Goal: Task Accomplishment & Management: Manage account settings

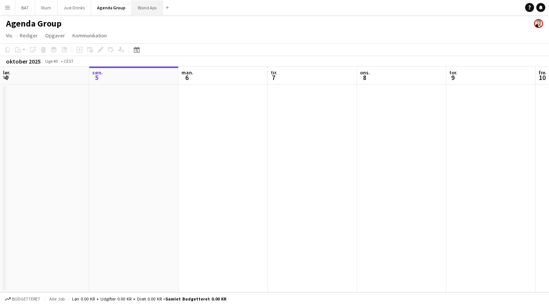
click at [148, 10] on button "Blond Aps Luk" at bounding box center [147, 7] width 31 height 15
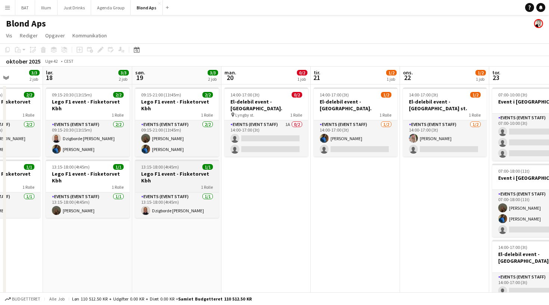
scroll to position [0, 326]
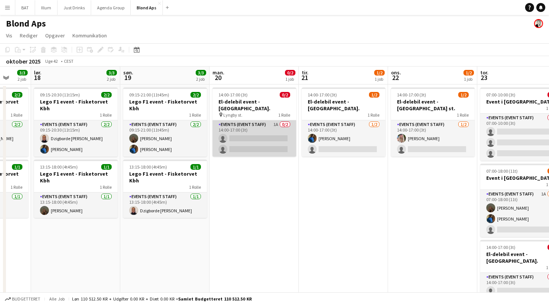
click at [254, 125] on app-card-role "Events (Event Staff) 1A 0/2 14:00-17:00 (3t) single-neutral-actions single-neut…" at bounding box center [255, 138] width 84 height 36
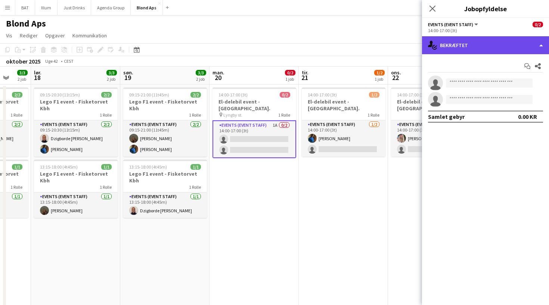
click at [539, 44] on div "single-neutral-actions-check-2 Bekræftet" at bounding box center [485, 45] width 127 height 18
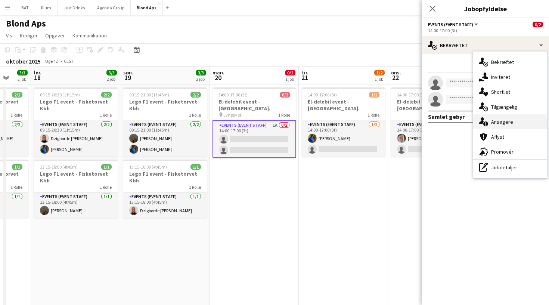
drag, startPoint x: 514, startPoint y: 110, endPoint x: 511, endPoint y: 124, distance: 15.2
click at [511, 124] on div "single-neutral-actions-check-2 Bekræftet single-neutral-actions-share-1 Inviter…" at bounding box center [511, 115] width 74 height 126
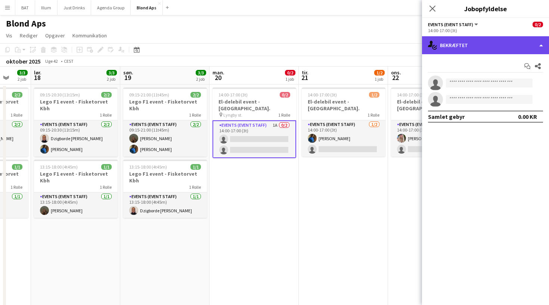
click at [529, 49] on div "single-neutral-actions-check-2 Bekræftet" at bounding box center [485, 45] width 127 height 18
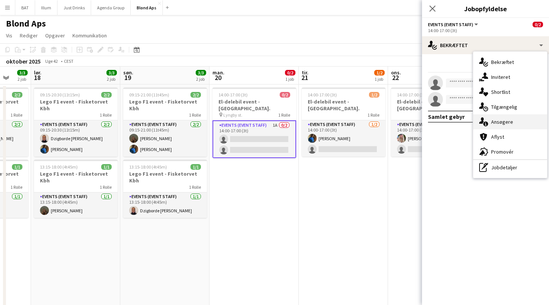
click at [503, 118] on div "single-neutral-actions-information Ansøgere" at bounding box center [511, 121] width 74 height 15
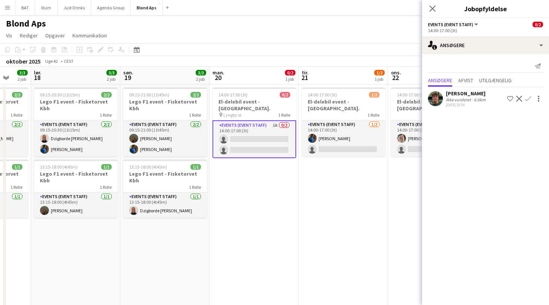
click at [529, 99] on app-icon "Bekræft" at bounding box center [529, 99] width 6 height 6
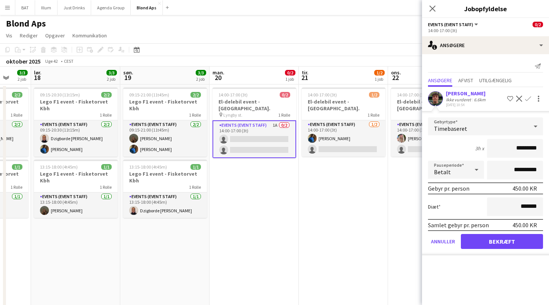
click at [512, 238] on button "Bekræft" at bounding box center [502, 241] width 82 height 15
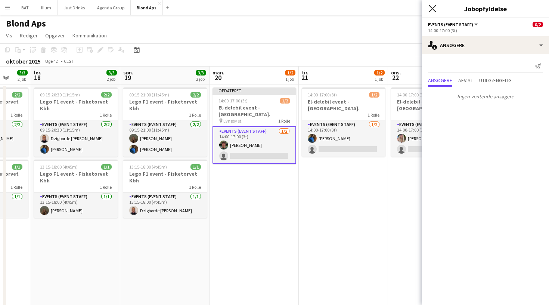
click at [435, 10] on icon "Luk pop-in" at bounding box center [432, 8] width 7 height 7
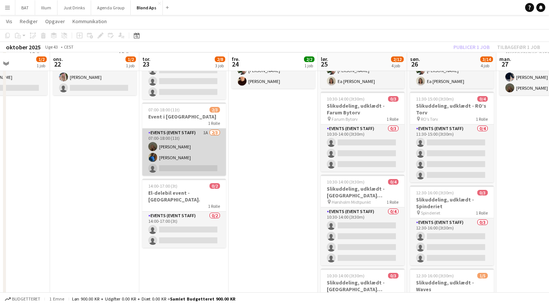
scroll to position [61, 0]
click at [205, 146] on app-card-role "Events (Event Staff) 1A [DATE] 07:00-18:00 (11t) [PERSON_NAME] [PERSON_NAME] si…" at bounding box center [184, 151] width 84 height 47
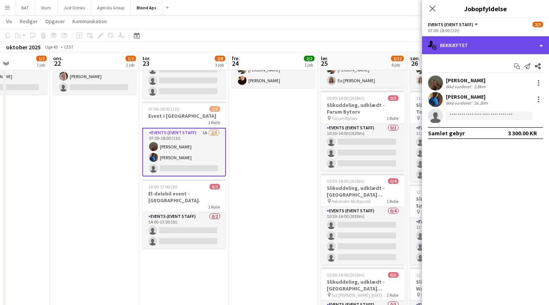
click at [537, 43] on div "single-neutral-actions-check-2 Bekræftet" at bounding box center [485, 45] width 127 height 18
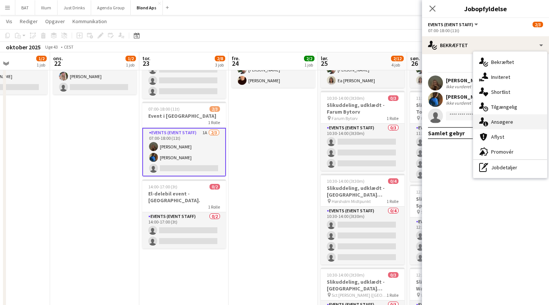
click at [516, 119] on div "single-neutral-actions-information Ansøgere" at bounding box center [511, 121] width 74 height 15
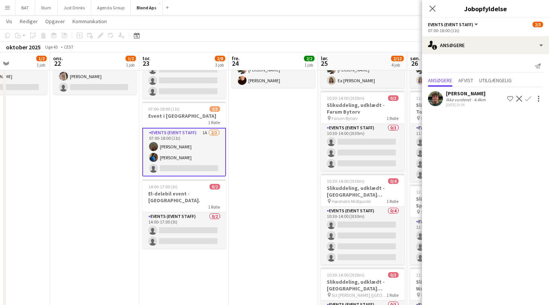
click at [529, 100] on app-icon "Bekræft" at bounding box center [529, 99] width 6 height 6
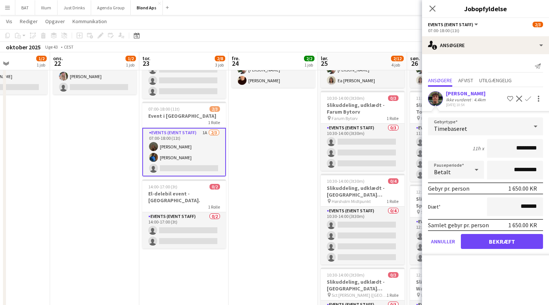
click at [502, 244] on button "Bekræft" at bounding box center [502, 241] width 82 height 15
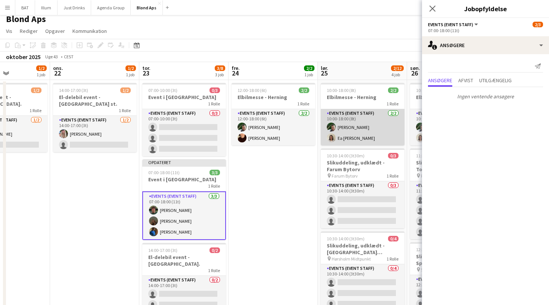
scroll to position [5, 0]
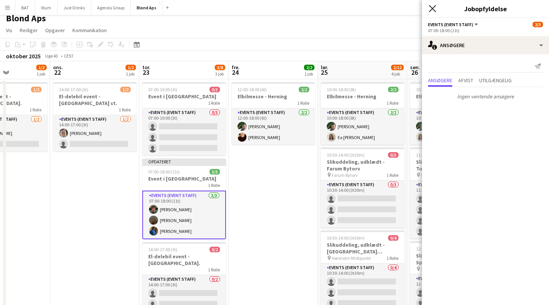
click at [432, 10] on icon at bounding box center [432, 8] width 7 height 7
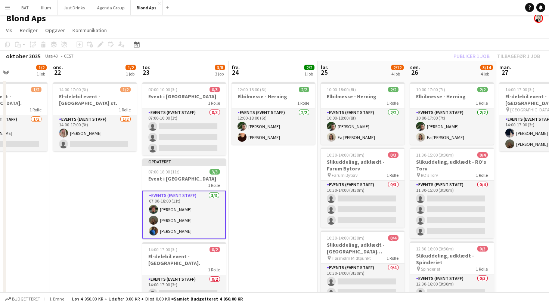
click at [480, 51] on div "Publicer 1 job Tilbagefør 1 job" at bounding box center [497, 56] width 105 height 10
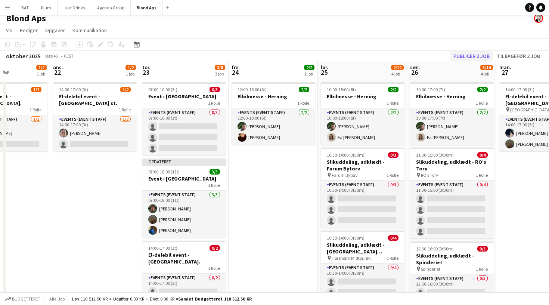
click at [475, 58] on button "Publicer 2 job" at bounding box center [472, 56] width 42 height 10
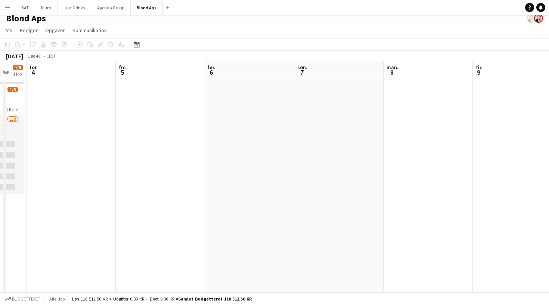
scroll to position [0, 337]
click at [45, 12] on button "Illum Luk" at bounding box center [46, 7] width 22 height 15
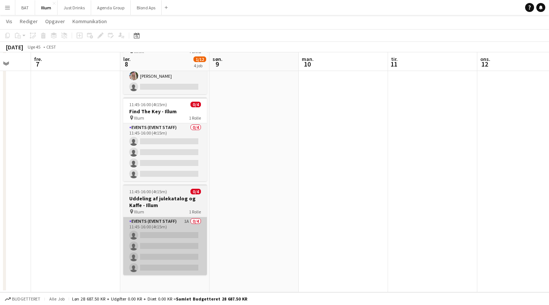
scroll to position [134, 0]
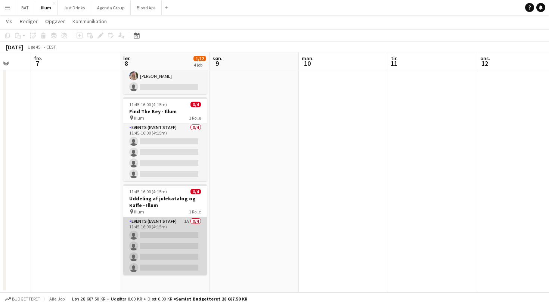
click at [170, 220] on app-card-role "Events (Event Staff) 1A 0/4 11:45-16:00 (4t15m) single-neutral-actions single-n…" at bounding box center [165, 246] width 84 height 58
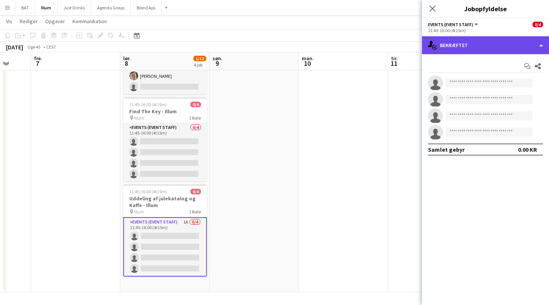
click at [502, 37] on div "single-neutral-actions-check-2 Bekræftet" at bounding box center [485, 45] width 127 height 18
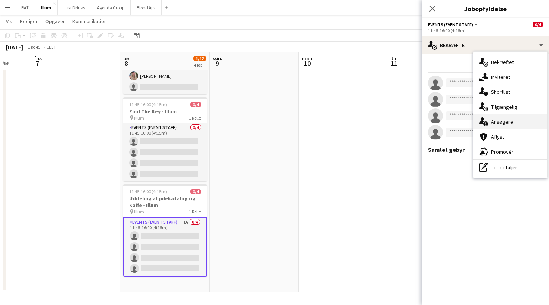
click at [504, 119] on span "Ansøgere" at bounding box center [503, 121] width 22 height 7
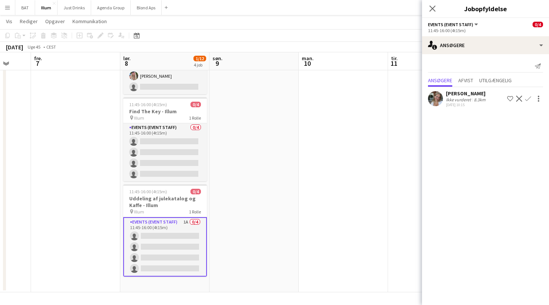
click at [530, 100] on app-icon "Bekræft" at bounding box center [529, 99] width 6 height 6
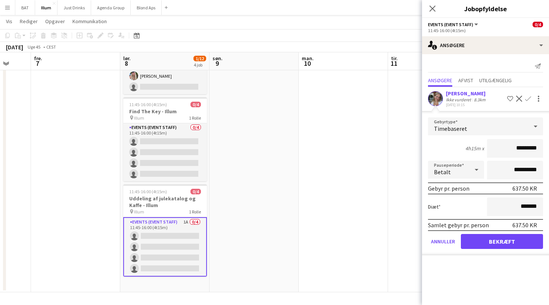
click at [513, 239] on button "Bekræft" at bounding box center [502, 241] width 82 height 15
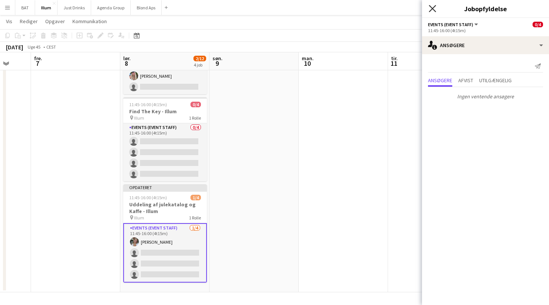
click at [432, 8] on icon at bounding box center [432, 8] width 7 height 7
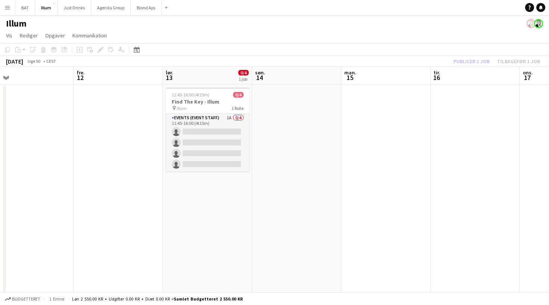
scroll to position [0, 209]
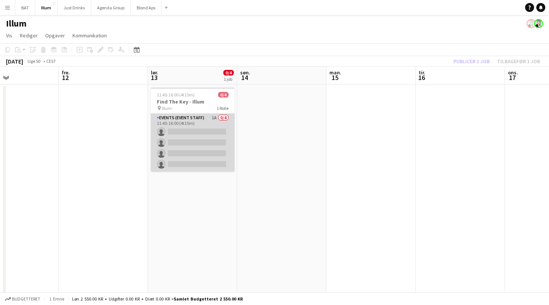
click at [216, 127] on app-card-role "Events (Event Staff) 1A 0/4 11:45-16:00 (4t15m) single-neutral-actions single-n…" at bounding box center [193, 143] width 84 height 58
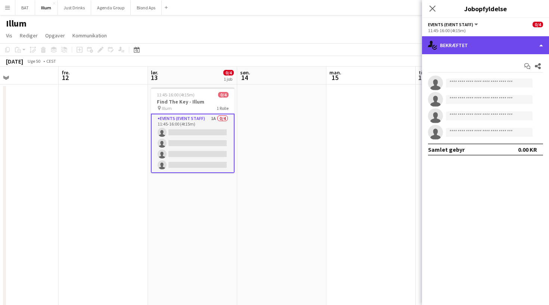
click at [512, 40] on div "single-neutral-actions-check-2 Bekræftet" at bounding box center [485, 45] width 127 height 18
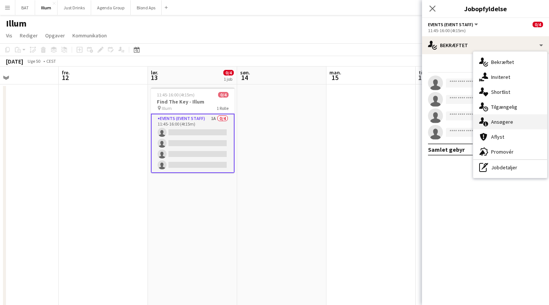
click at [513, 122] on div "single-neutral-actions-information Ansøgere" at bounding box center [511, 121] width 74 height 15
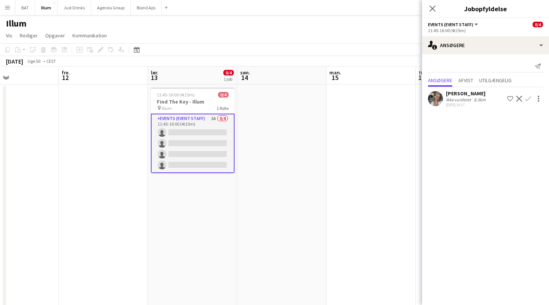
click at [529, 98] on app-icon "Bekræft" at bounding box center [529, 99] width 6 height 6
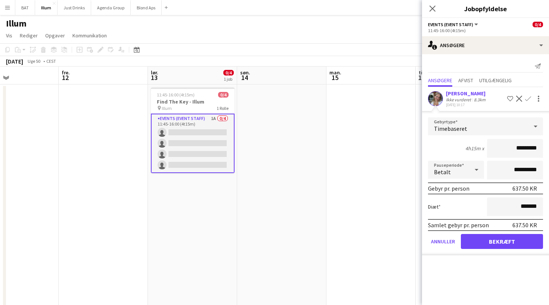
click at [487, 242] on button "Bekræft" at bounding box center [502, 241] width 82 height 15
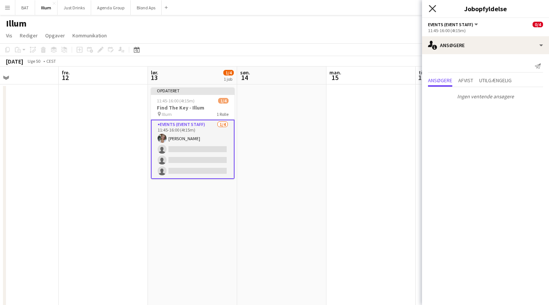
click at [433, 7] on icon "Luk pop-in" at bounding box center [432, 8] width 7 height 7
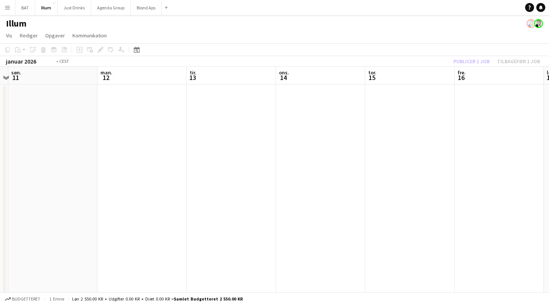
scroll to position [0, 309]
click at [471, 55] on app-toolbar "Kopier Indsæt Indsæt Kommando V Indsæt med mandskab Kommando Skift V Indsæt lin…" at bounding box center [274, 49] width 549 height 13
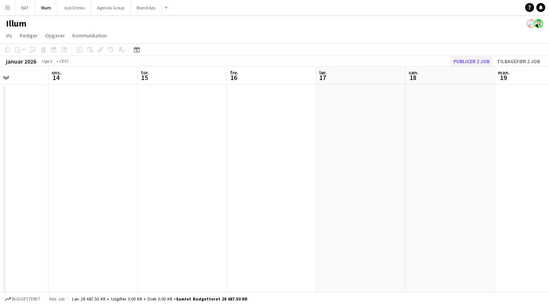
click at [464, 60] on button "Publicer 2 job" at bounding box center [472, 61] width 42 height 10
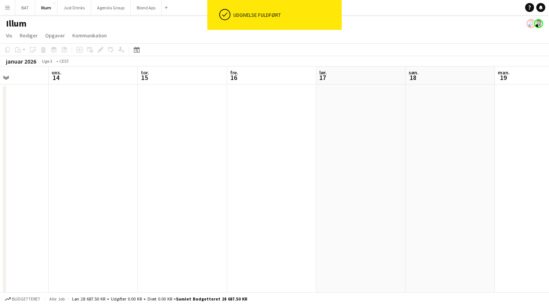
click at [7, 8] on app-icon "Menu" at bounding box center [7, 7] width 6 height 6
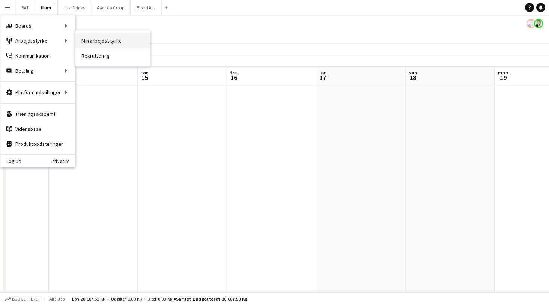
click at [77, 40] on link "Min arbejdsstyrke" at bounding box center [113, 40] width 75 height 15
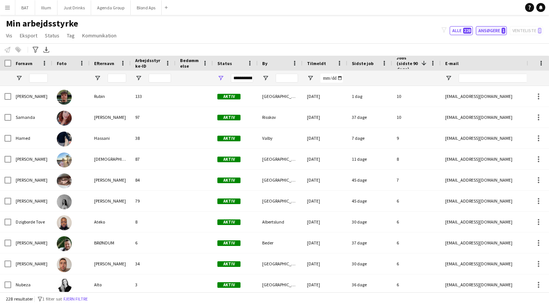
click at [494, 31] on button "Ansøgere 1" at bounding box center [491, 30] width 31 height 9
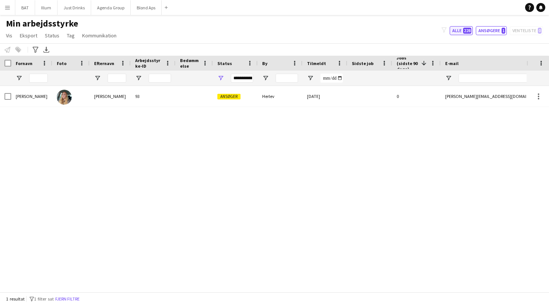
click at [467, 30] on span "228" at bounding box center [468, 31] width 8 height 6
type input "**********"
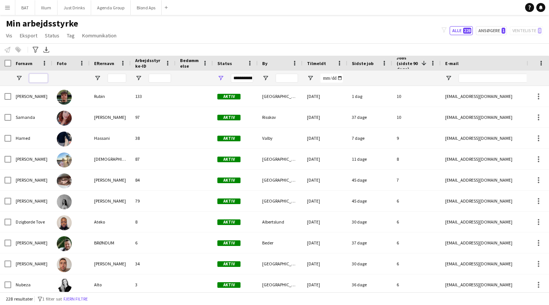
click at [39, 80] on input "Fornavn Filter Input" at bounding box center [38, 78] width 19 height 9
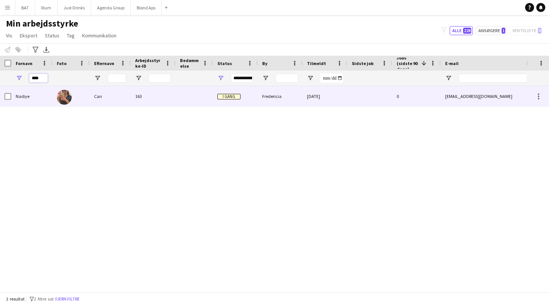
type input "****"
click at [97, 100] on div "Can" at bounding box center [110, 96] width 41 height 21
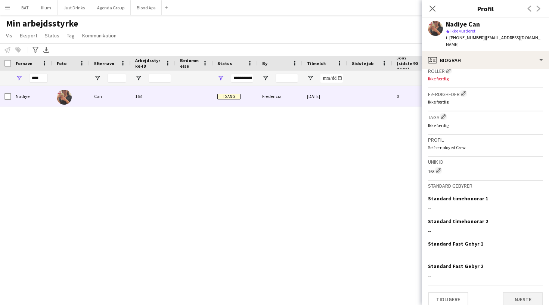
scroll to position [231, 0]
click at [527, 293] on button "Næste" at bounding box center [523, 300] width 40 height 15
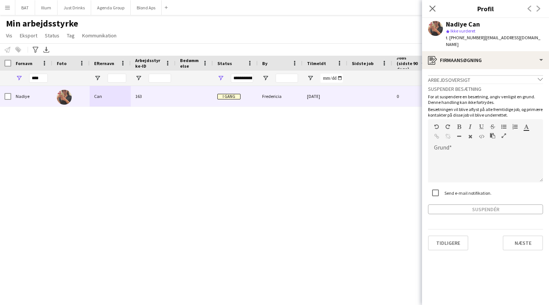
click at [464, 229] on div "Tidligere Næste" at bounding box center [485, 239] width 115 height 21
click at [461, 235] on button "Tidligere" at bounding box center [448, 242] width 40 height 15
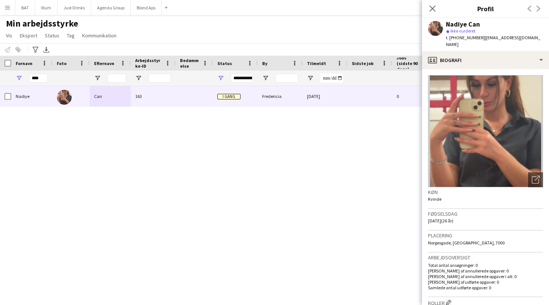
scroll to position [61, 0]
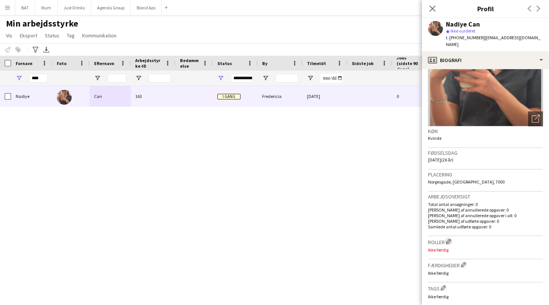
click at [453, 238] on button "Rediger besætningsfirmaroller" at bounding box center [448, 241] width 7 height 7
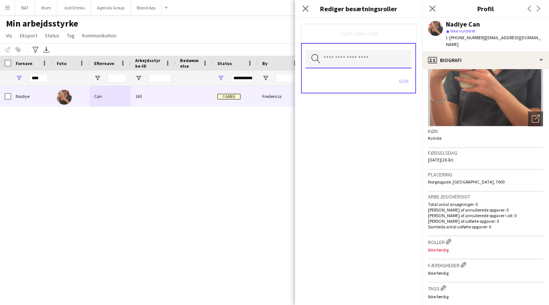
click at [385, 54] on input "text" at bounding box center [359, 59] width 106 height 19
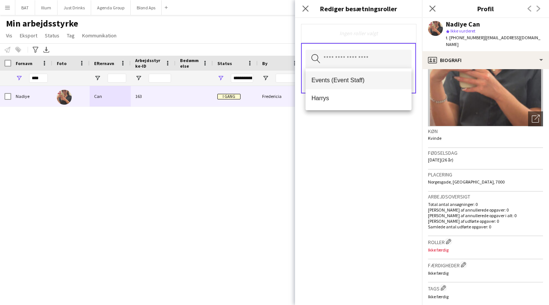
click at [374, 77] on span "Events (Event Staff)" at bounding box center [359, 80] width 94 height 7
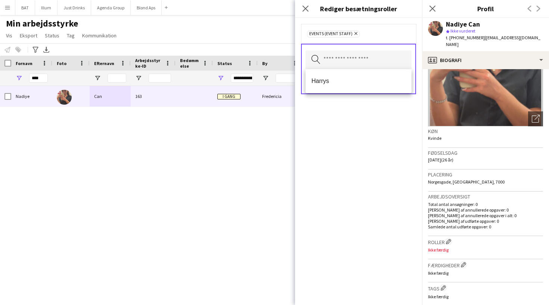
click at [393, 138] on div "Events (Event Staff) Fjern Søg efter rolletype Gem" at bounding box center [358, 161] width 127 height 287
click at [406, 81] on button "Gem" at bounding box center [404, 82] width 16 height 12
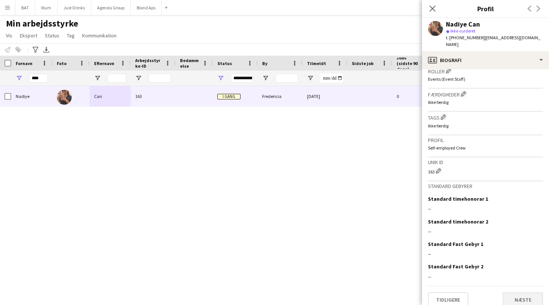
scroll to position [231, 0]
click at [525, 293] on button "Næste" at bounding box center [523, 300] width 40 height 15
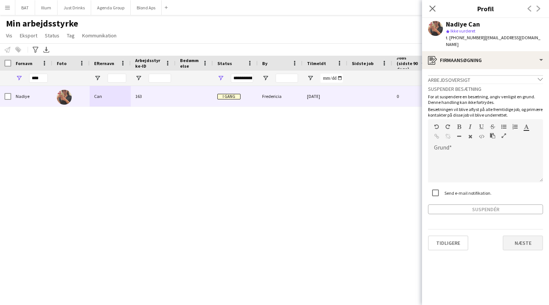
click at [519, 235] on button "Næste" at bounding box center [523, 242] width 40 height 15
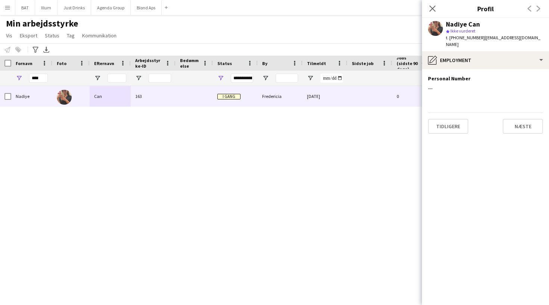
click at [519, 113] on div "Tidligere Næste" at bounding box center [485, 123] width 115 height 21
click at [520, 119] on button "Næste" at bounding box center [523, 126] width 40 height 15
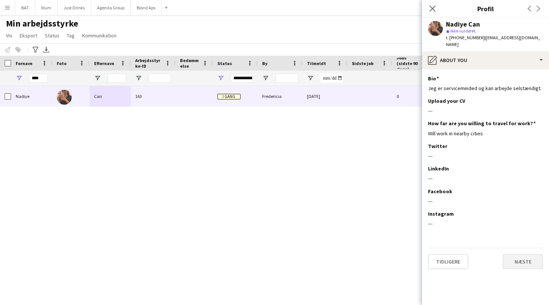
click at [523, 254] on button "Næste" at bounding box center [523, 261] width 40 height 15
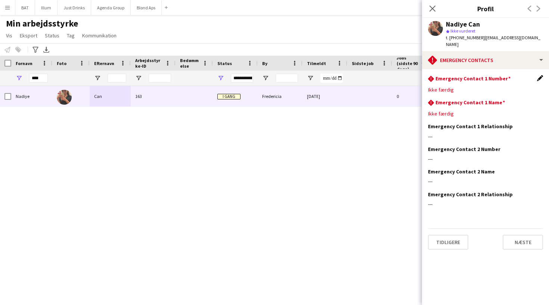
click at [541, 75] on app-icon "Rediger dette felt" at bounding box center [541, 78] width 6 height 6
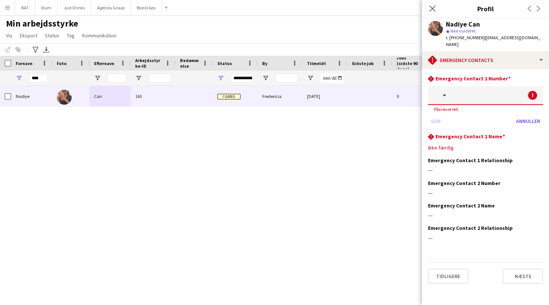
click at [493, 89] on input "text" at bounding box center [497, 95] width 92 height 19
click at [490, 144] on div "Ikke færdig" at bounding box center [485, 147] width 115 height 7
click at [539, 133] on div "rhombus-alert Emergency Contact 1 Name Rediger dette felt" at bounding box center [485, 137] width 115 height 8
click at [449, 90] on button "button" at bounding box center [439, 95] width 23 height 19
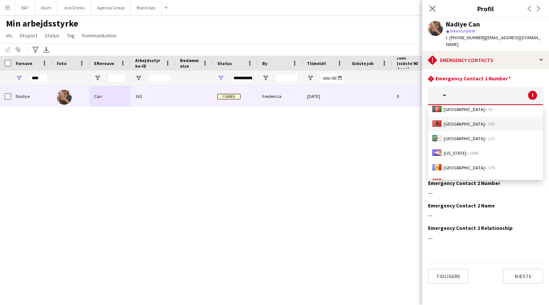
scroll to position [18, 0]
click at [443, 87] on button "button" at bounding box center [439, 95] width 23 height 19
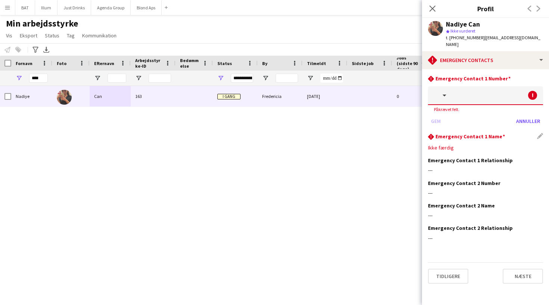
click at [508, 134] on div "rhombus-alert Emergency Contact 1 Name Rediger dette felt Ikke færdig" at bounding box center [485, 145] width 115 height 24
click at [526, 115] on button "Annuller" at bounding box center [529, 121] width 30 height 12
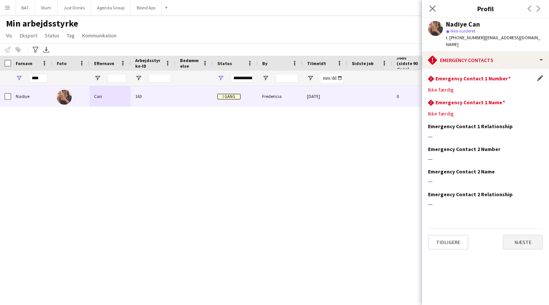
click at [526, 235] on button "Næste" at bounding box center [523, 242] width 40 height 15
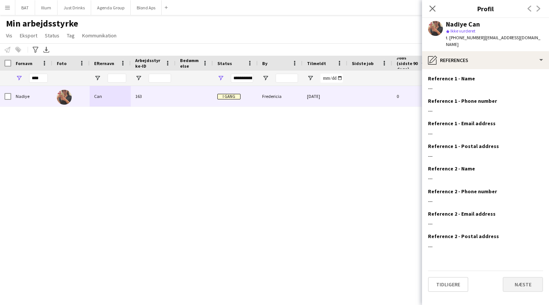
click at [511, 281] on button "Næste" at bounding box center [523, 284] width 40 height 15
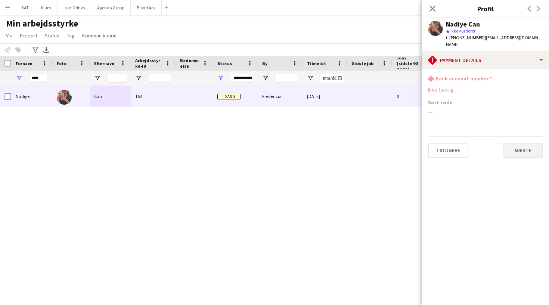
click at [526, 143] on button "Næste" at bounding box center [523, 150] width 40 height 15
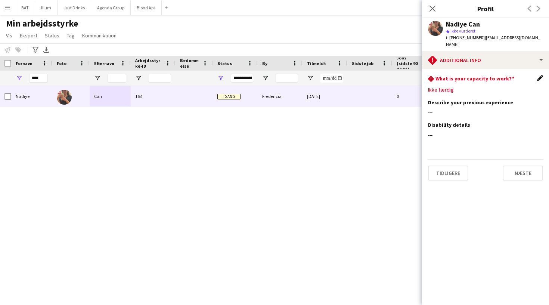
click at [539, 75] on app-icon "Rediger dette felt" at bounding box center [541, 78] width 6 height 6
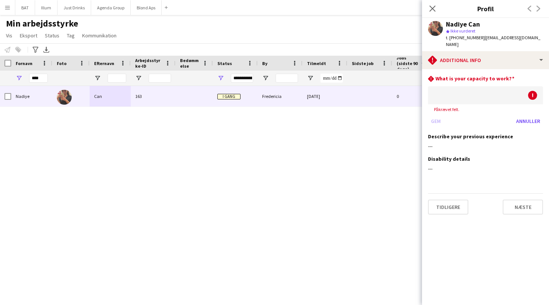
click at [470, 89] on div at bounding box center [478, 95] width 100 height 18
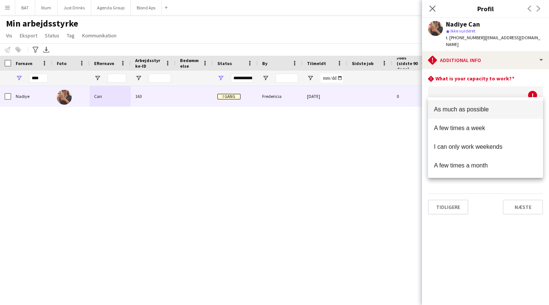
click at [468, 114] on mat-option "As much as possible" at bounding box center [485, 109] width 115 height 19
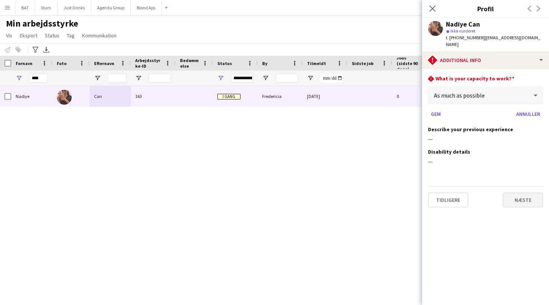
click at [512, 193] on button "Næste" at bounding box center [523, 200] width 40 height 15
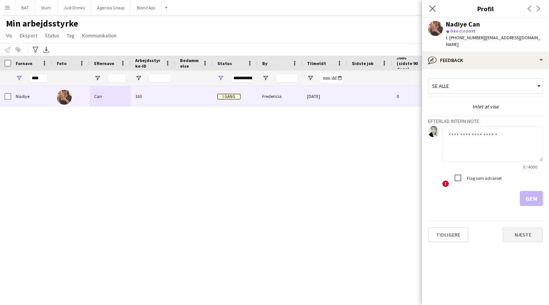
click at [514, 227] on button "Næste" at bounding box center [523, 234] width 40 height 15
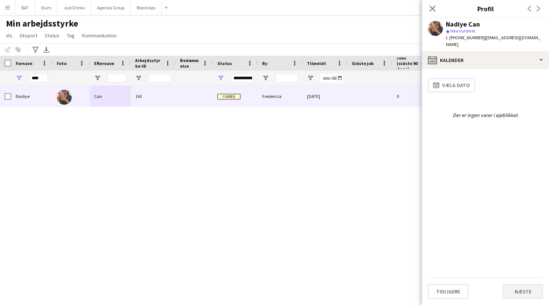
click at [514, 295] on button "Næste" at bounding box center [523, 291] width 40 height 15
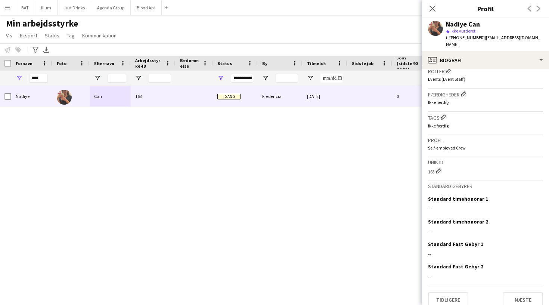
scroll to position [231, 0]
click at [296, 3] on app-navbar "Menu Boards Boards Boards Alle job Status Arbejdsstyrke Arbejdsstyrke Min arbej…" at bounding box center [274, 7] width 549 height 15
click at [142, 9] on button "Blond Aps Luk" at bounding box center [146, 7] width 31 height 15
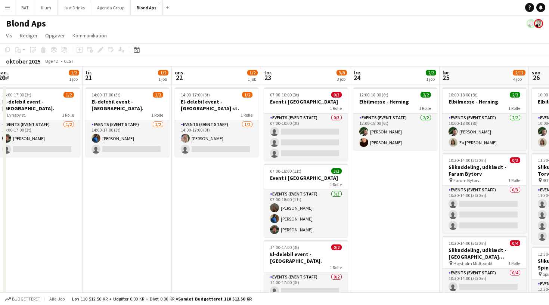
scroll to position [0, 230]
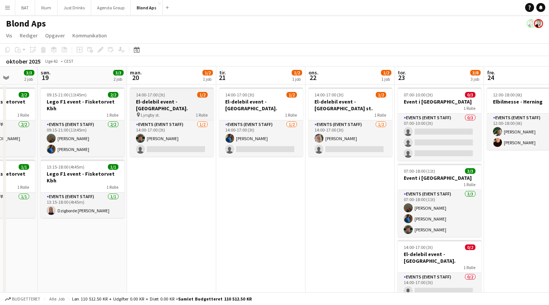
click at [178, 98] on app-job-card "14:00-17:00 (3t) 1/2 El-delebil event - [GEOGRAPHIC_DATA]. pin [GEOGRAPHIC_DATA…" at bounding box center [172, 121] width 84 height 69
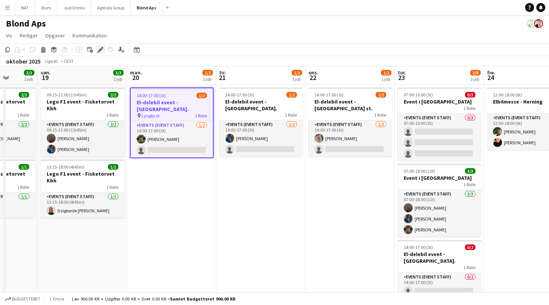
click at [97, 47] on div "Rediger" at bounding box center [100, 49] width 9 height 9
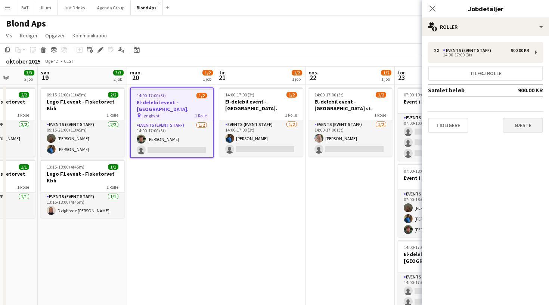
click at [535, 123] on button "Næste" at bounding box center [523, 125] width 40 height 15
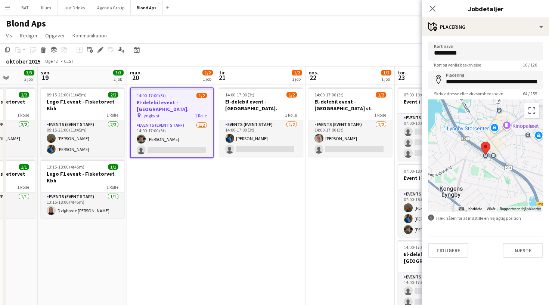
click at [523, 260] on div "**********" at bounding box center [485, 150] width 127 height 228
click at [522, 253] on button "Næste" at bounding box center [523, 250] width 40 height 15
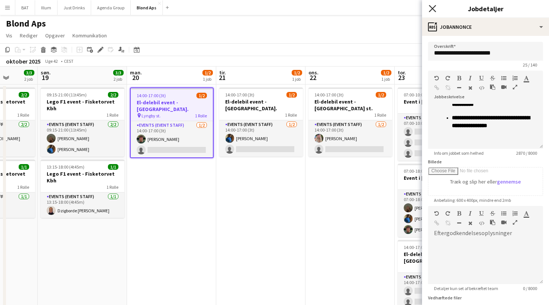
scroll to position [1016, 0]
click at [432, 5] on app-icon "Luk pop-in" at bounding box center [433, 8] width 11 height 11
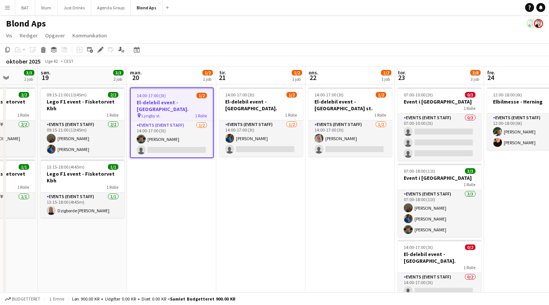
click at [13, 10] on button "Menu" at bounding box center [7, 7] width 15 height 15
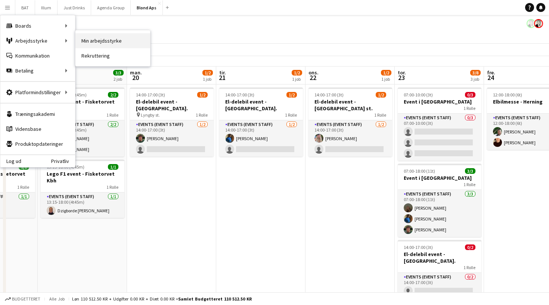
click at [105, 46] on link "Min arbejdsstyrke" at bounding box center [113, 40] width 75 height 15
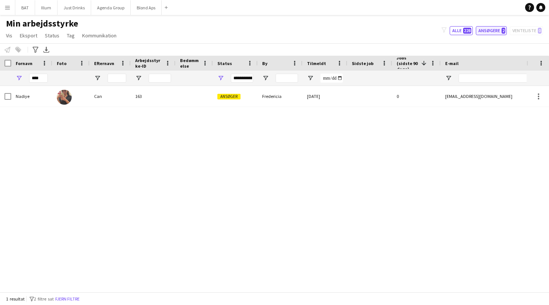
click at [500, 29] on button "Ansøgere 2" at bounding box center [491, 30] width 31 height 9
type input "**********"
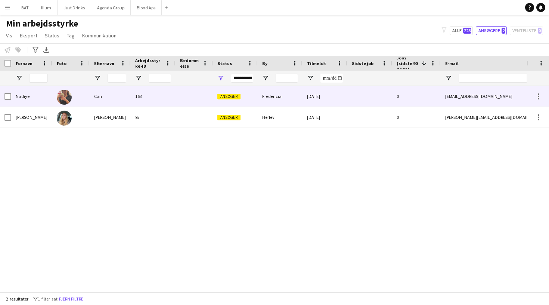
click at [117, 99] on div "Can" at bounding box center [110, 96] width 41 height 21
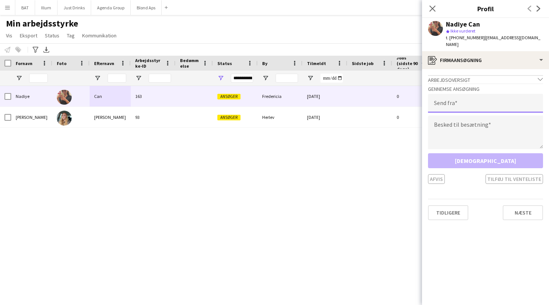
click at [520, 102] on input "email" at bounding box center [485, 103] width 115 height 19
type input "**********"
click at [516, 124] on textarea at bounding box center [485, 133] width 115 height 34
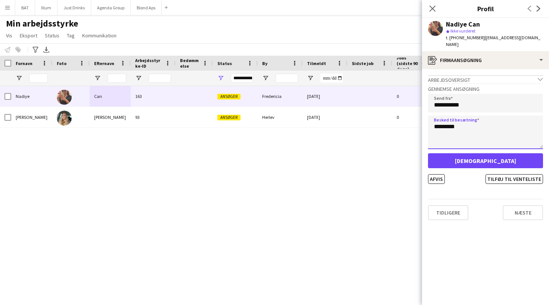
type textarea "********"
click at [518, 155] on button "[DEMOGRAPHIC_DATA]" at bounding box center [485, 160] width 115 height 15
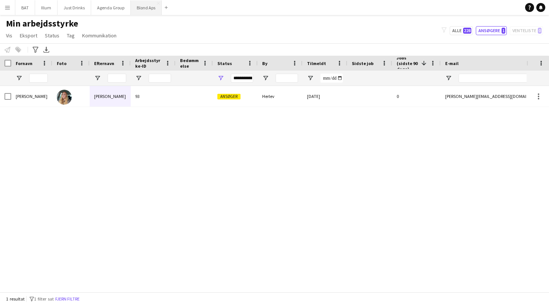
click at [147, 8] on button "Blond Aps Luk" at bounding box center [146, 7] width 31 height 15
